Goal: Transaction & Acquisition: Book appointment/travel/reservation

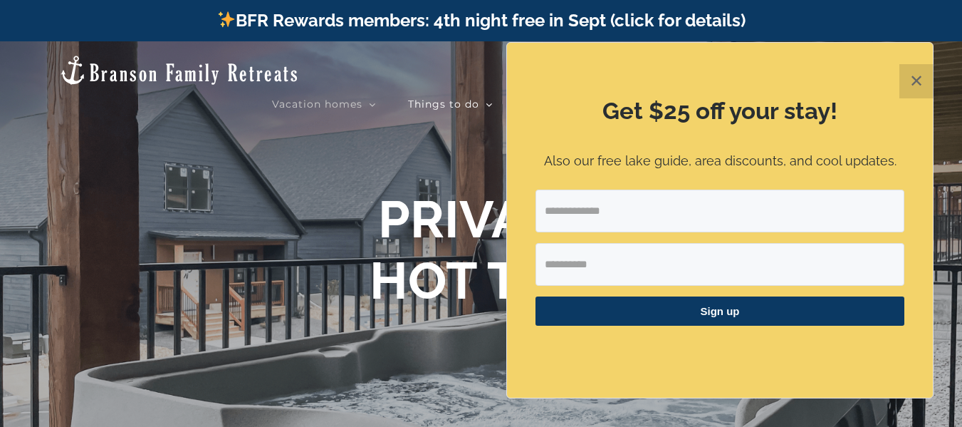
click at [917, 80] on button "✕" at bounding box center [917, 81] width 34 height 34
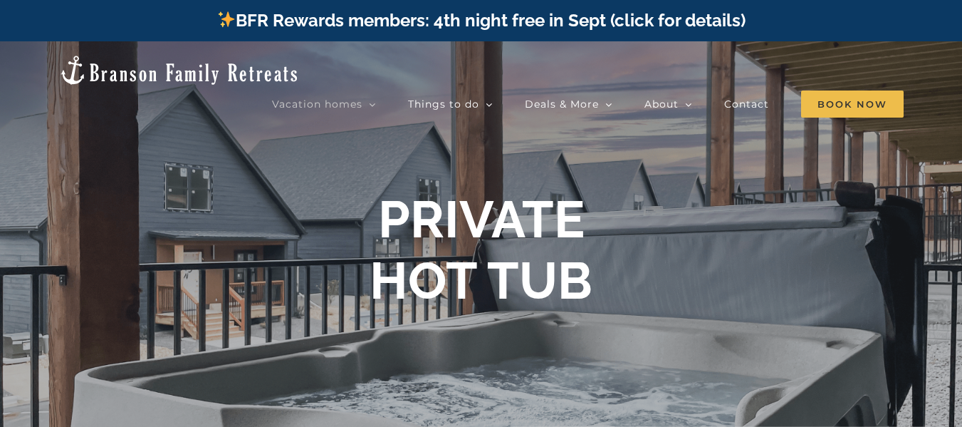
click at [824, 80] on div "Vacation homes 2 to 3 Bedrooms Mini Camp | 2 Bedrooms Mini Pearl | 2 Bedrooms M…" at bounding box center [481, 84] width 920 height 86
click at [819, 90] on span "Book Now" at bounding box center [852, 103] width 103 height 27
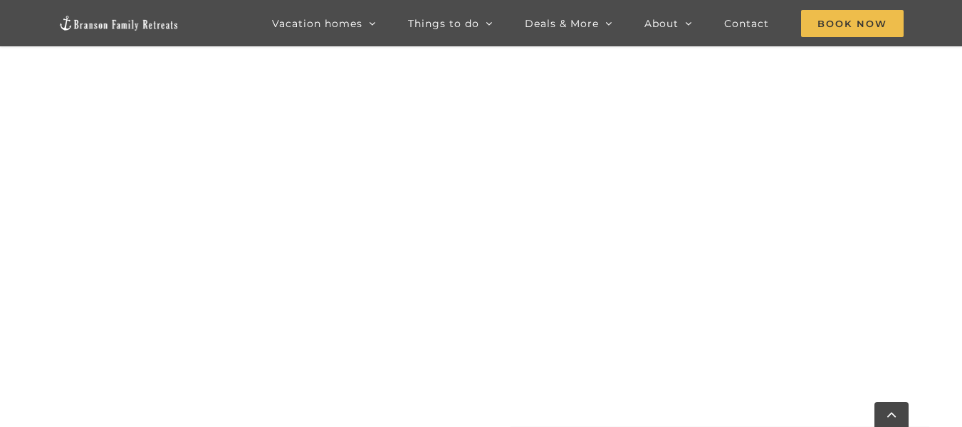
scroll to position [925, 0]
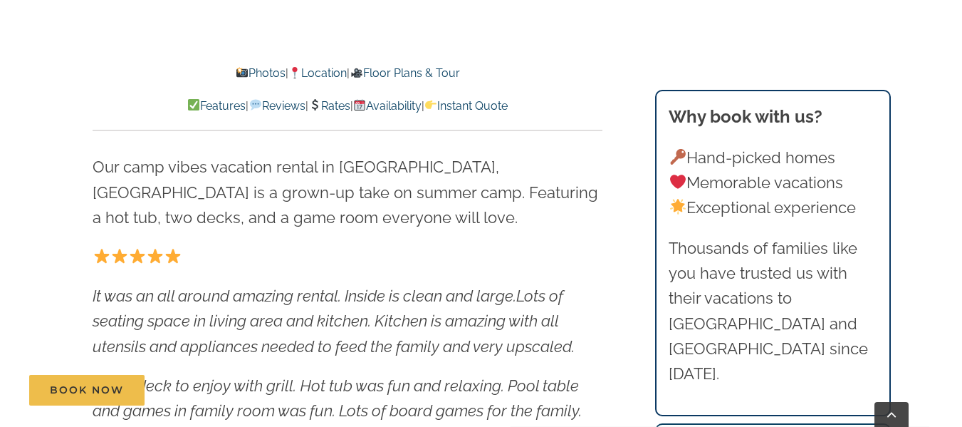
click at [342, 105] on link "Rates" at bounding box center [329, 106] width 42 height 14
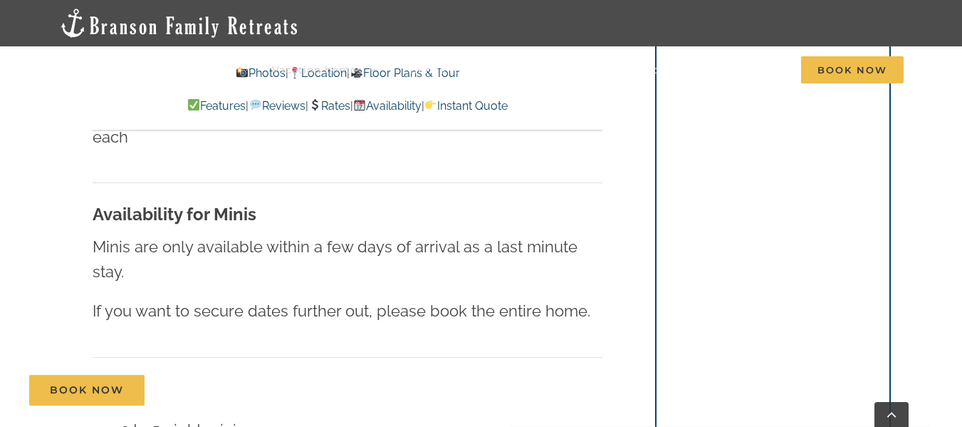
scroll to position [8497, 0]
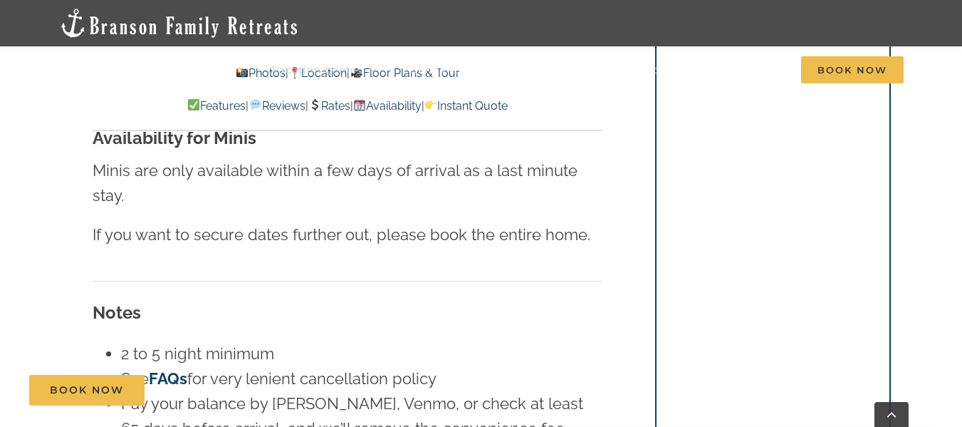
click at [576, 300] on h3 "Notes" at bounding box center [348, 313] width 510 height 26
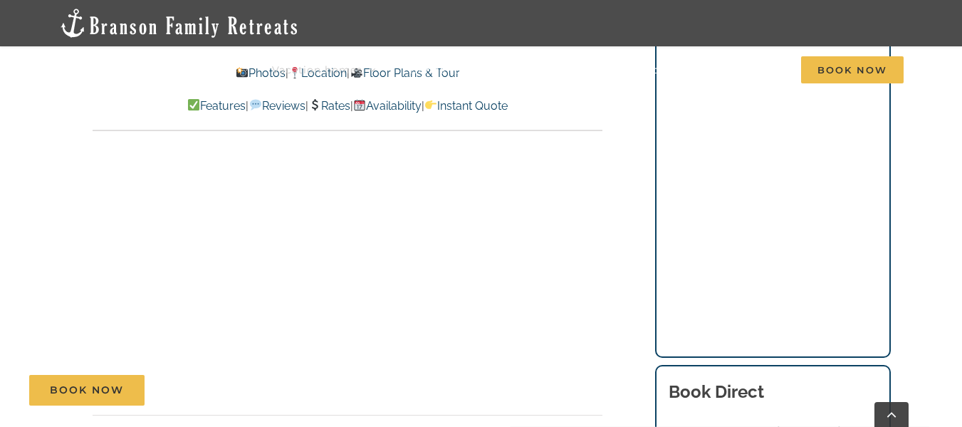
scroll to position [9138, 0]
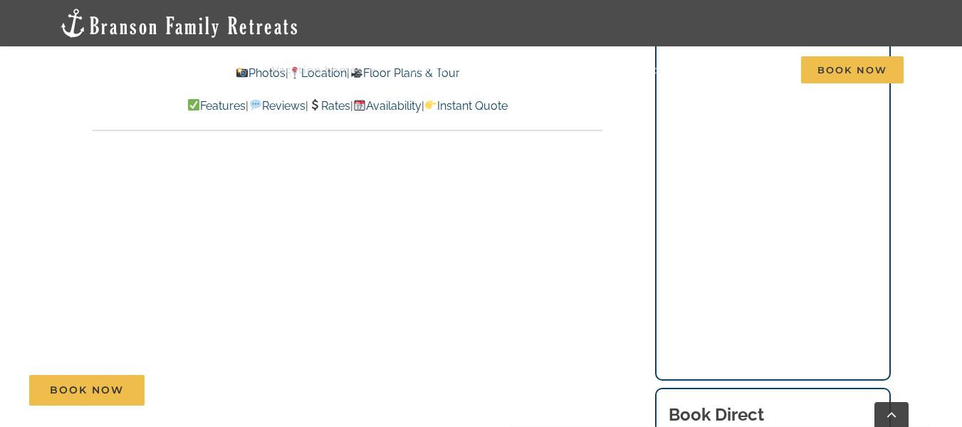
click at [338, 104] on link "Rates" at bounding box center [329, 106] width 42 height 14
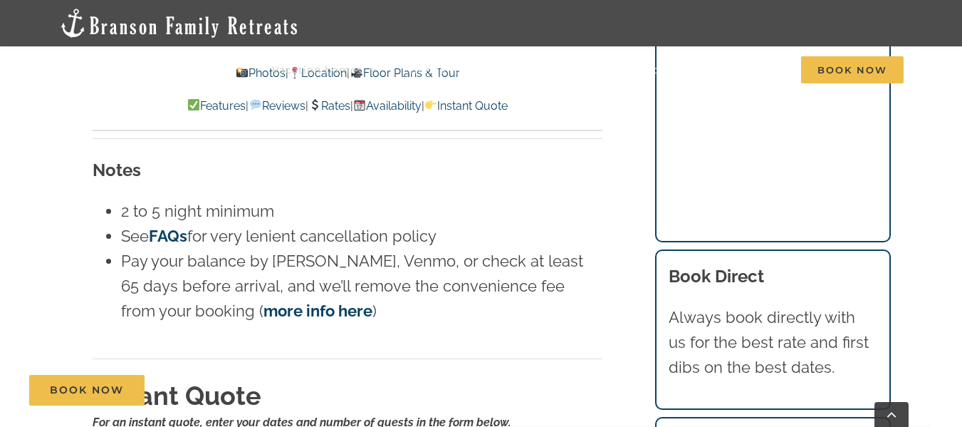
scroll to position [8853, 0]
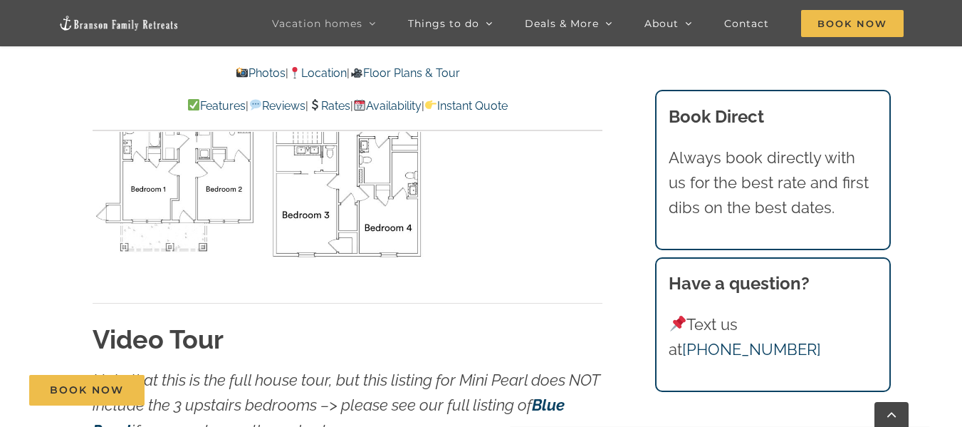
scroll to position [4630, 0]
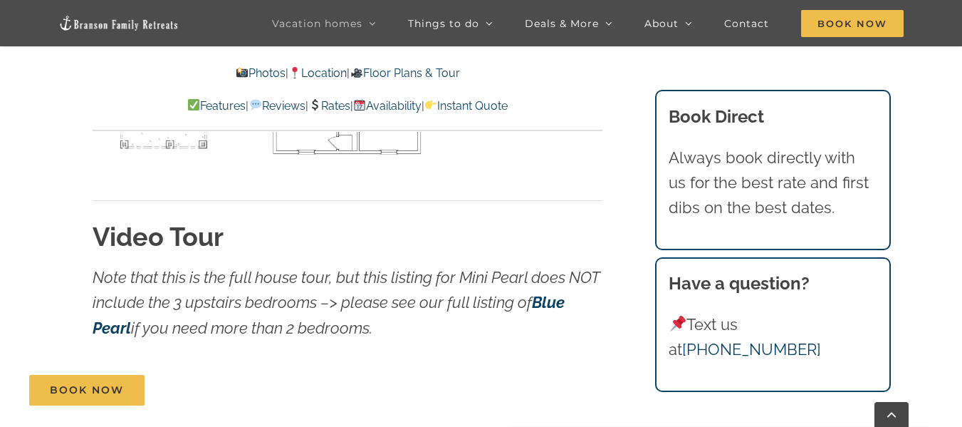
click at [339, 97] on p "Features | Reviews | Rates | Availability | Instant Quote" at bounding box center [348, 106] width 510 height 19
click at [341, 100] on link "Rates" at bounding box center [329, 106] width 42 height 14
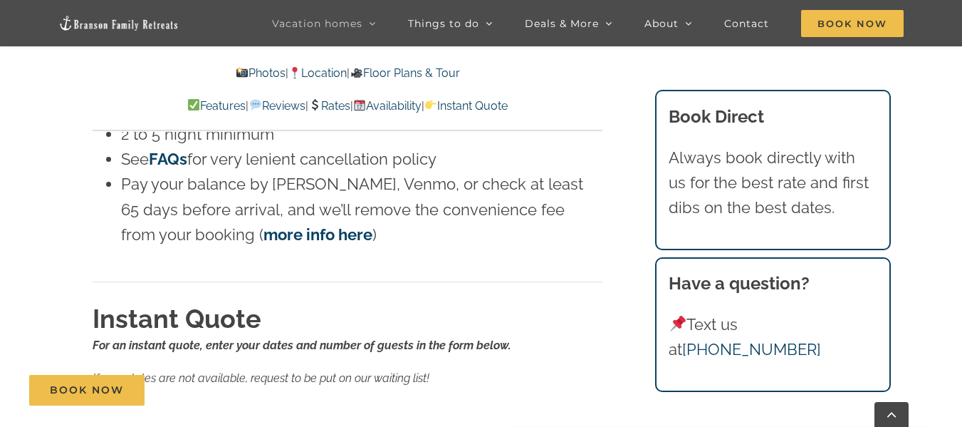
scroll to position [8791, 0]
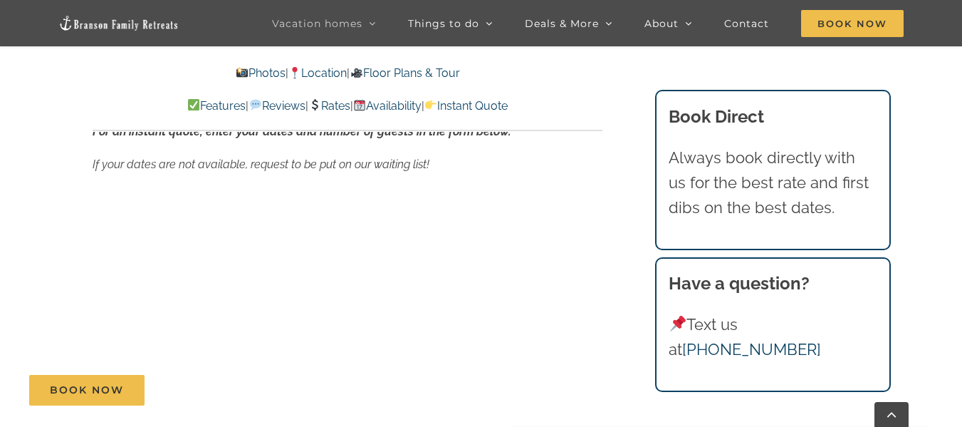
click at [88, 243] on div "Rates For an instant quote, use the form below to enter your dates and number o…" at bounding box center [348, 38] width 567 height 1921
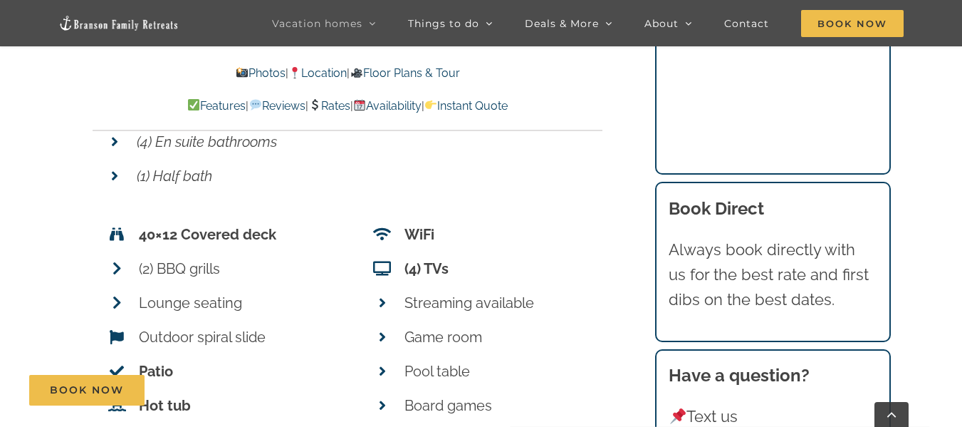
scroll to position [5627, 0]
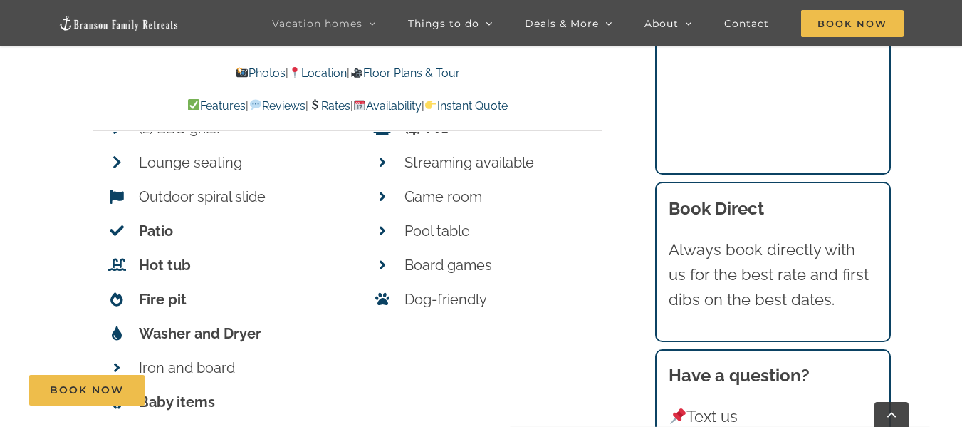
click at [326, 109] on link "Rates" at bounding box center [329, 106] width 42 height 14
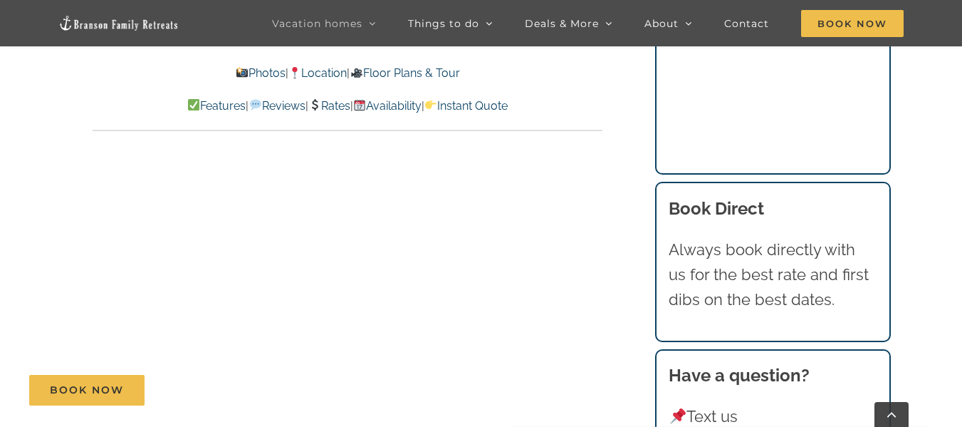
scroll to position [8930, 0]
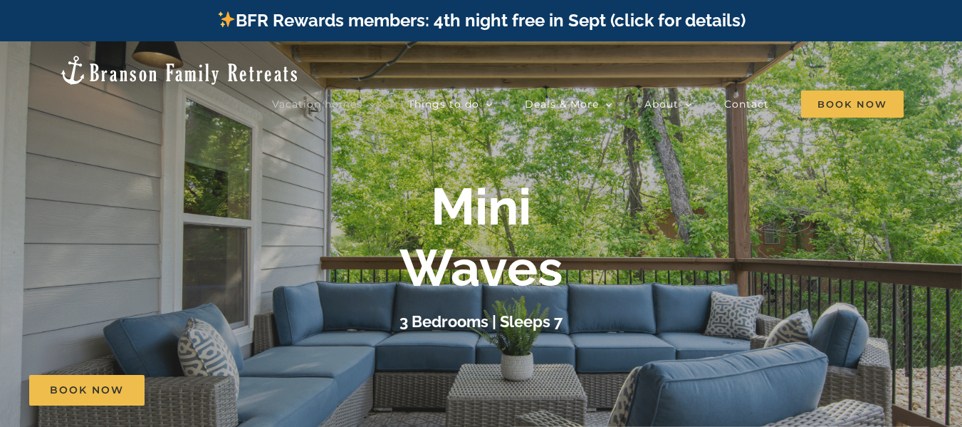
click at [662, 17] on link "BFR Rewards members: 4th night free in Sept (click for details)" at bounding box center [481, 20] width 529 height 21
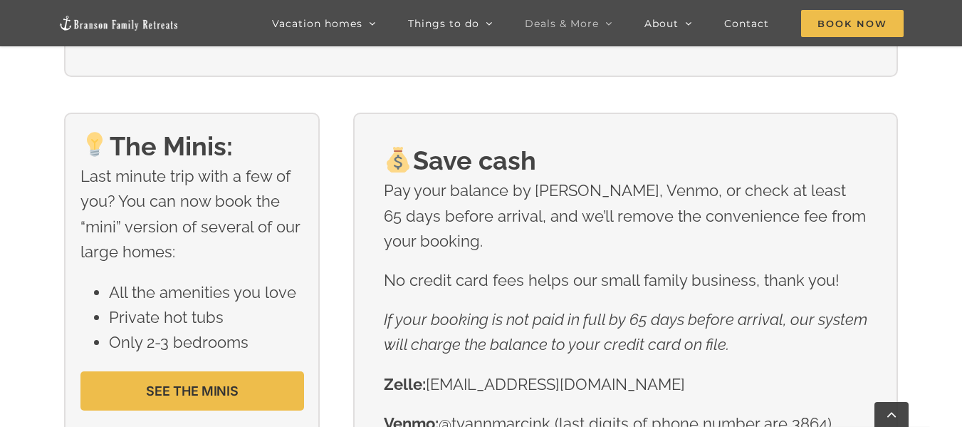
scroll to position [1994, 0]
